Goal: Understand process/instructions: Learn how to perform a task or action

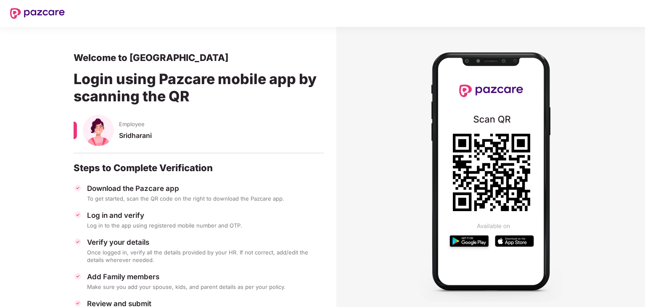
scroll to position [43, 0]
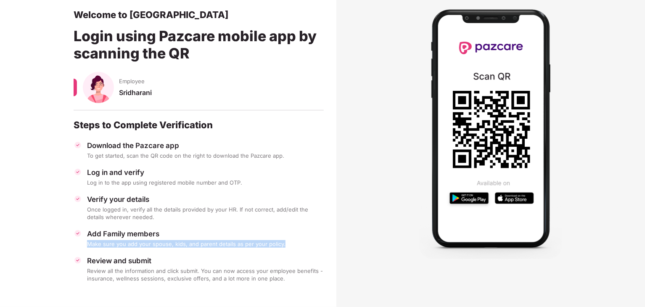
drag, startPoint x: 89, startPoint y: 245, endPoint x: 281, endPoint y: 243, distance: 191.7
click at [281, 243] on div "Make sure you add your spouse, kids, and parent details as per your policy." at bounding box center [205, 244] width 237 height 8
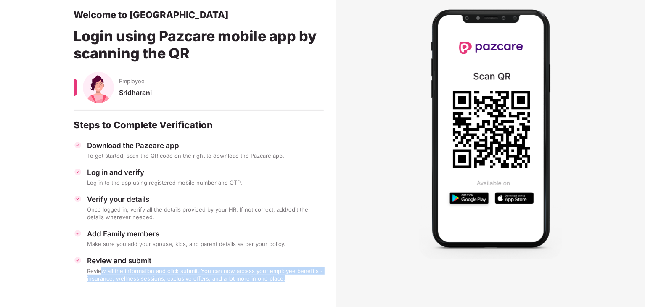
drag, startPoint x: 295, startPoint y: 279, endPoint x: 102, endPoint y: 271, distance: 193.6
click at [102, 271] on div "Review all the information and click submit. You can now access your employee b…" at bounding box center [205, 274] width 237 height 15
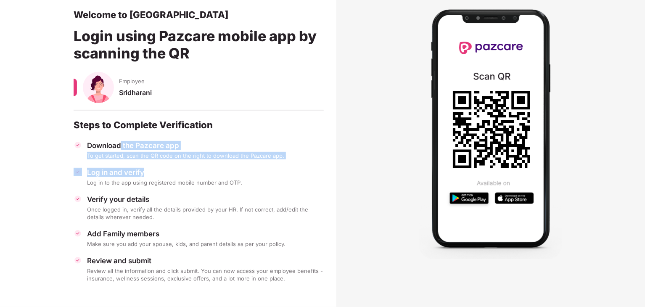
drag, startPoint x: 164, startPoint y: 159, endPoint x: 120, endPoint y: 148, distance: 44.8
click at [120, 148] on div "Download the Pazcare app To get started, scan the QR code on the right to downl…" at bounding box center [199, 211] width 250 height 141
click at [120, 148] on div "Download the Pazcare app" at bounding box center [205, 145] width 237 height 9
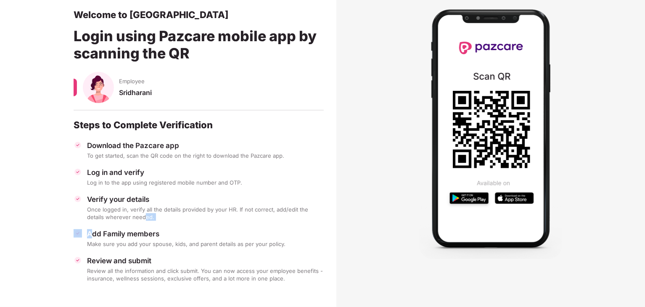
drag, startPoint x: 94, startPoint y: 229, endPoint x: 148, endPoint y: 220, distance: 55.0
click at [148, 220] on div "Download the Pazcare app To get started, scan the QR code on the right to downl…" at bounding box center [199, 211] width 250 height 141
click at [148, 220] on div "Once logged in, verify all the details provided by your HR. If not correct, add…" at bounding box center [205, 213] width 237 height 15
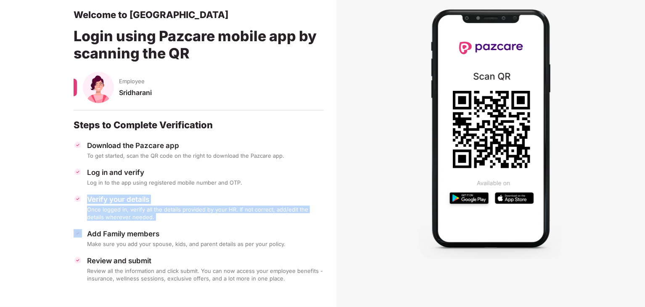
drag, startPoint x: 148, startPoint y: 220, endPoint x: 87, endPoint y: 199, distance: 64.9
click at [87, 199] on div "Verify your details Once logged in, verify all the details provided by your HR.…" at bounding box center [199, 208] width 250 height 26
click at [87, 199] on div "Verify your details" at bounding box center [205, 199] width 237 height 9
